Goal: Check status: Check status

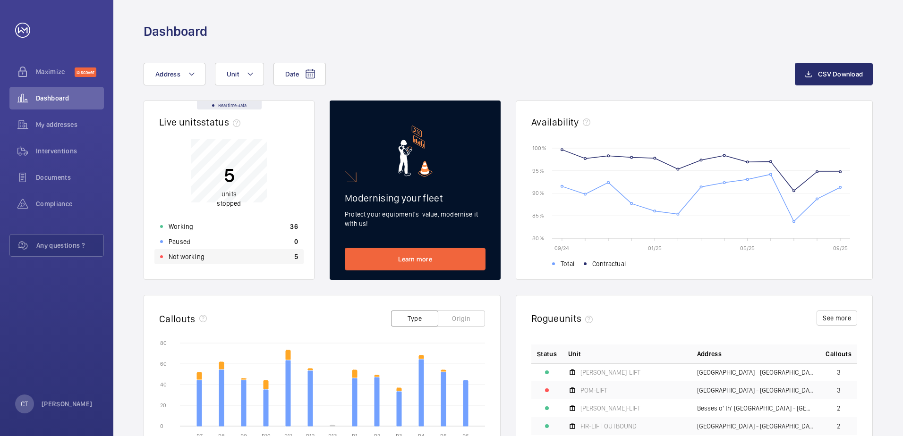
click at [186, 256] on p "Not working" at bounding box center [187, 256] width 36 height 9
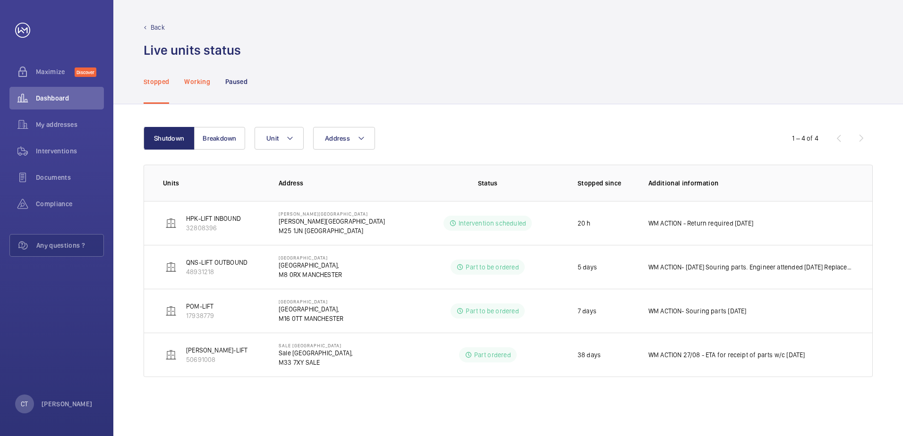
click at [196, 81] on p "Working" at bounding box center [197, 81] width 26 height 9
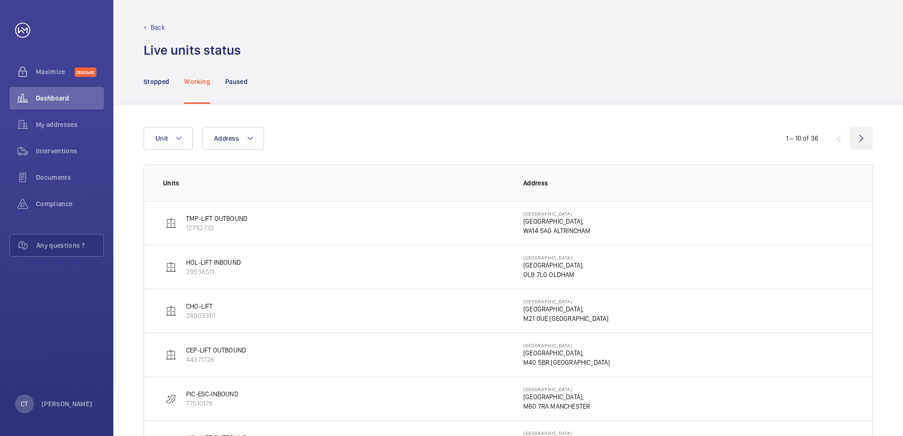
click at [866, 136] on wm-front-icon-button at bounding box center [861, 138] width 23 height 23
click at [862, 139] on wm-front-icon-button at bounding box center [861, 138] width 23 height 23
click at [154, 82] on p "Stopped" at bounding box center [157, 81] width 26 height 9
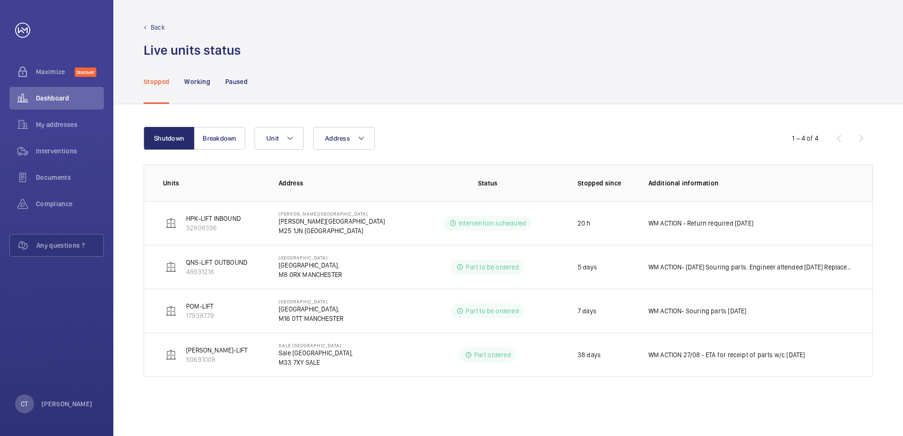
click at [157, 26] on p "Back" at bounding box center [158, 27] width 14 height 9
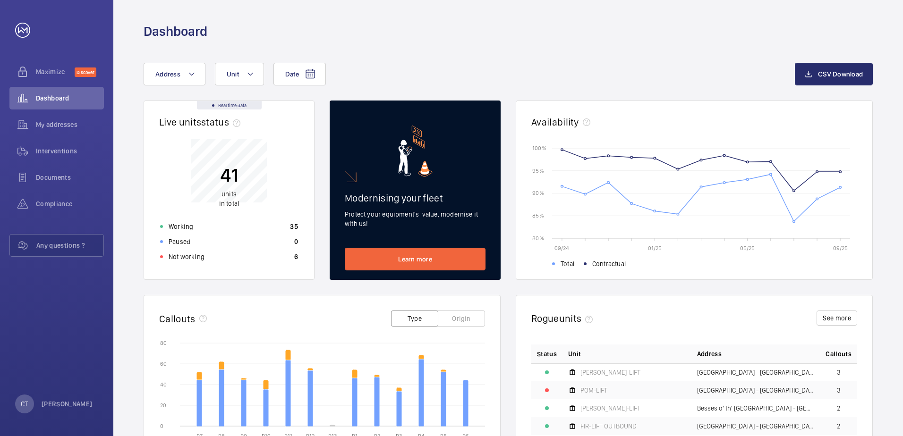
scroll to position [47, 0]
